Goal: Task Accomplishment & Management: Manage account settings

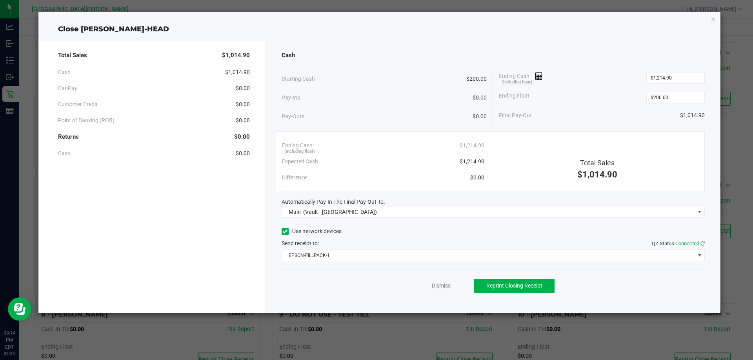
click at [446, 285] on link "Dismiss" at bounding box center [441, 286] width 19 height 8
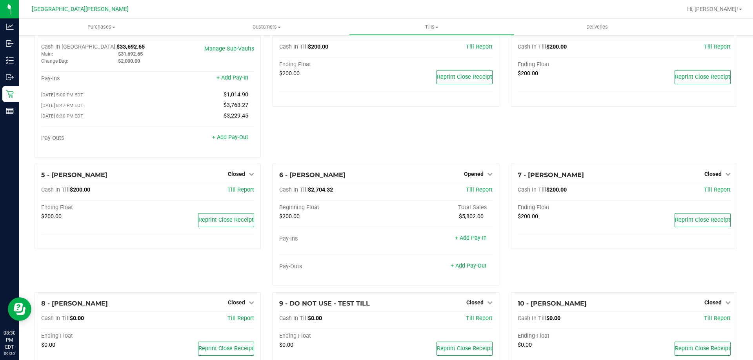
scroll to position [39, 0]
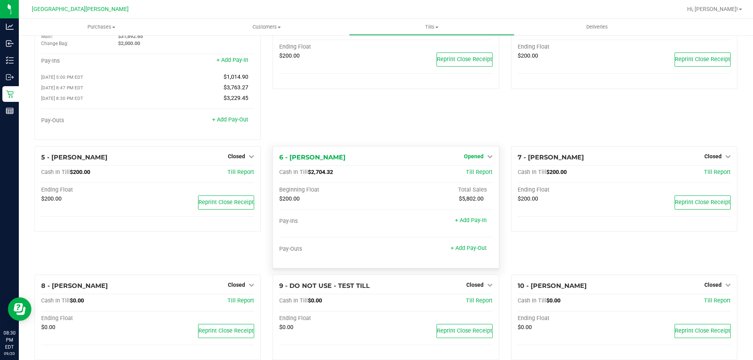
click at [469, 156] on span "Opened" at bounding box center [474, 156] width 20 height 6
click at [469, 172] on link "Close Till" at bounding box center [474, 172] width 21 height 6
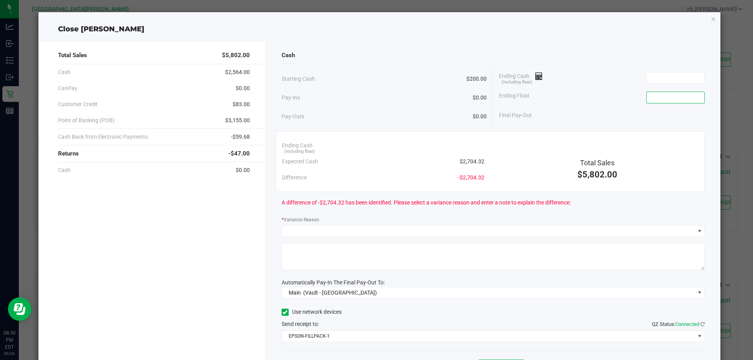
click at [670, 98] on input at bounding box center [676, 97] width 58 height 11
type input "$200.00"
click at [671, 82] on input at bounding box center [676, 78] width 58 height 11
click at [689, 73] on input at bounding box center [676, 78] width 58 height 11
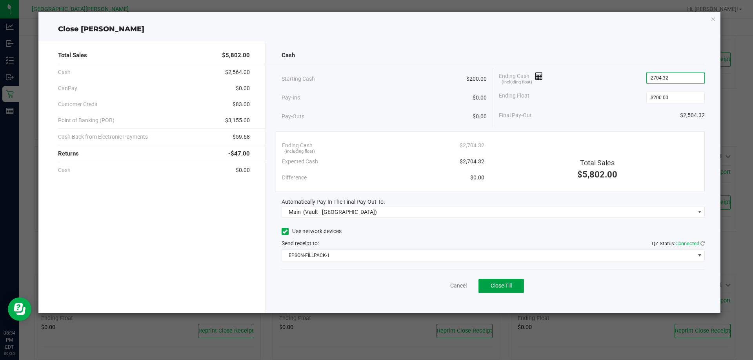
type input "$2,704.32"
click at [512, 286] on span "Close Till" at bounding box center [501, 286] width 21 height 6
drag, startPoint x: 439, startPoint y: 288, endPoint x: 415, endPoint y: 267, distance: 31.7
click at [438, 288] on link "Dismiss" at bounding box center [441, 286] width 19 height 8
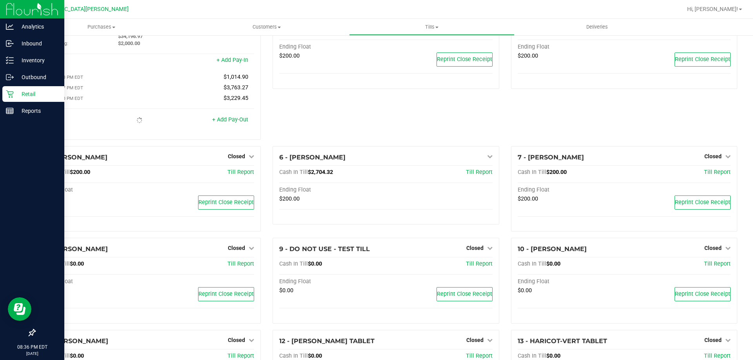
click at [17, 92] on p "Retail" at bounding box center [37, 93] width 47 height 9
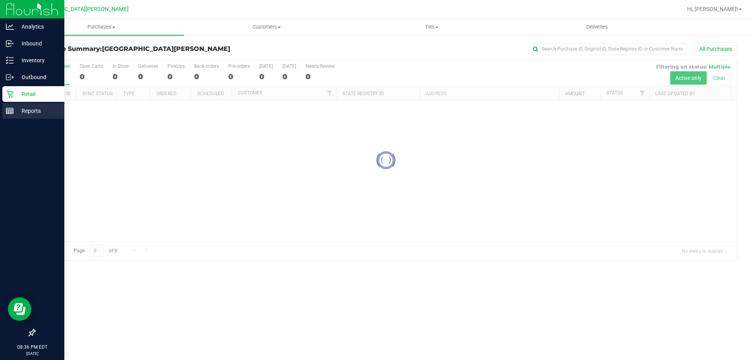
click at [33, 110] on p "Reports" at bounding box center [37, 110] width 47 height 9
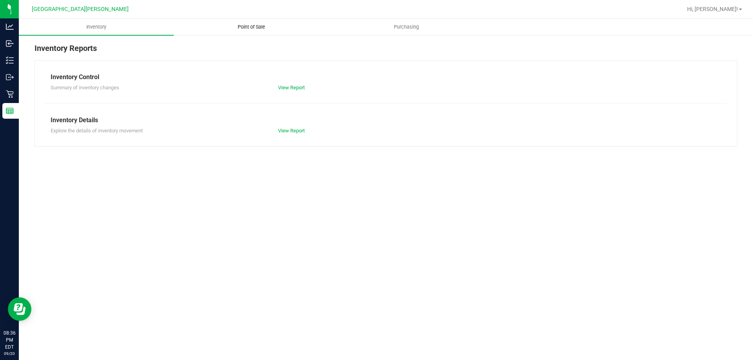
click at [244, 27] on span "Point of Sale" at bounding box center [251, 27] width 49 height 7
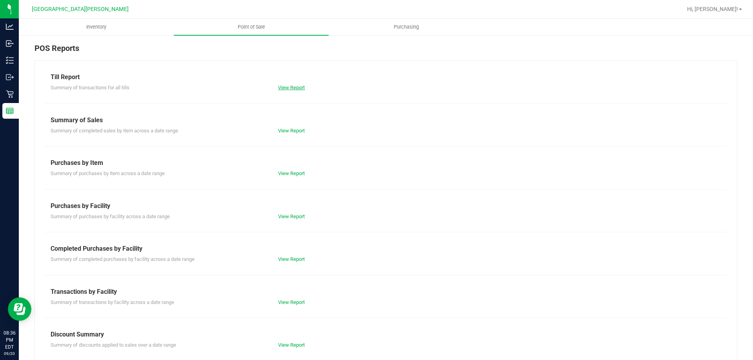
click at [286, 89] on link "View Report" at bounding box center [291, 88] width 27 height 6
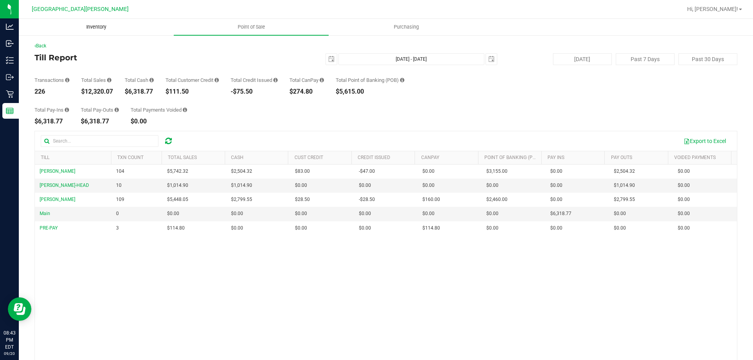
click at [91, 22] on uib-tab-heading "Inventory" at bounding box center [96, 27] width 154 height 16
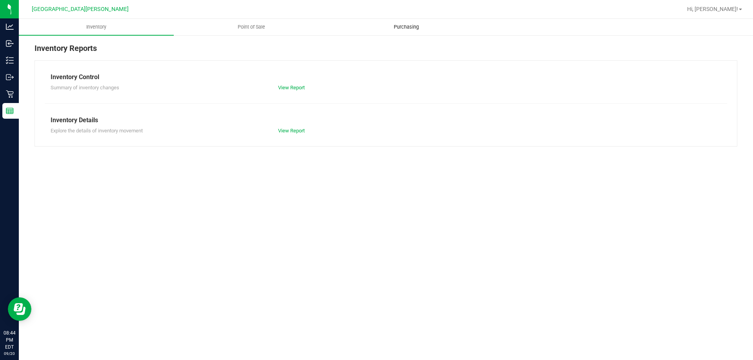
click at [413, 28] on span "Purchasing" at bounding box center [406, 27] width 46 height 7
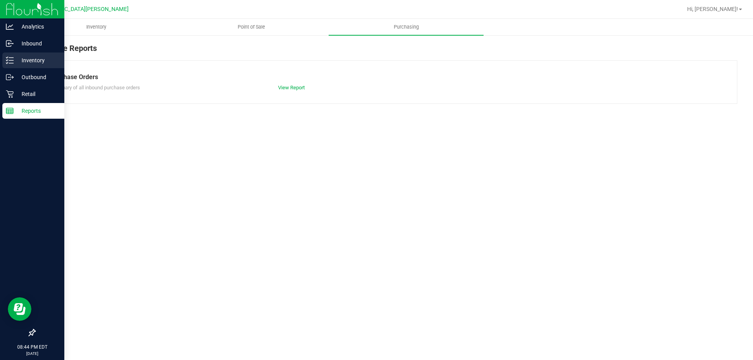
click at [36, 62] on p "Inventory" at bounding box center [37, 60] width 47 height 9
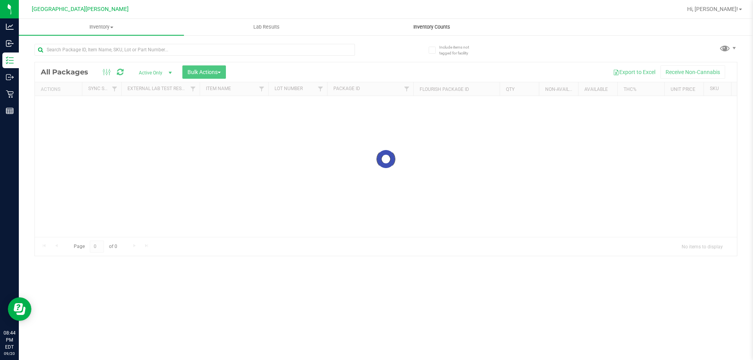
click at [421, 28] on span "Inventory Counts" at bounding box center [432, 27] width 58 height 7
